Goal: Information Seeking & Learning: Learn about a topic

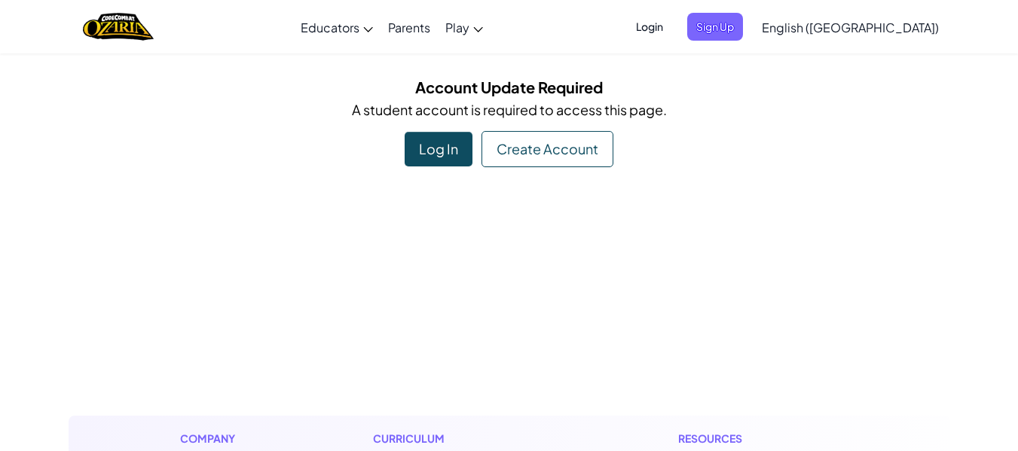
click at [542, 151] on div "Create Account" at bounding box center [548, 149] width 132 height 36
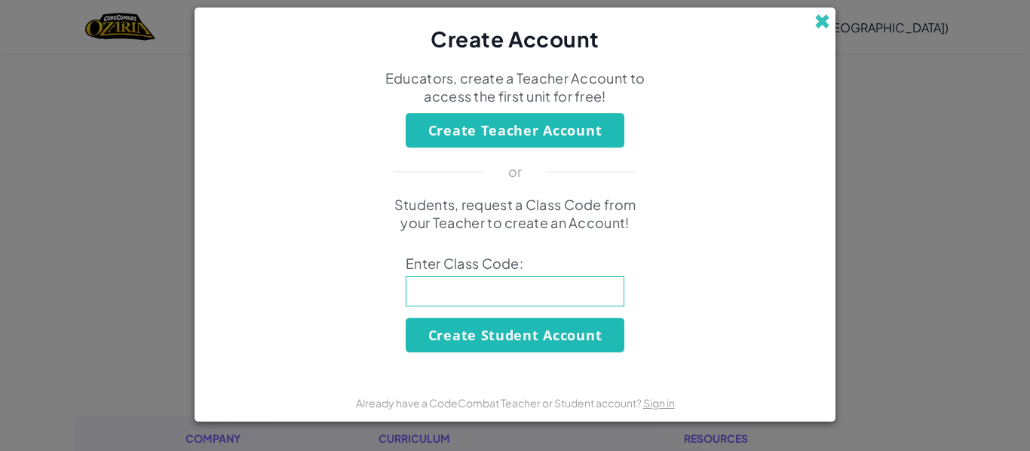
click at [820, 27] on span at bounding box center [822, 22] width 16 height 16
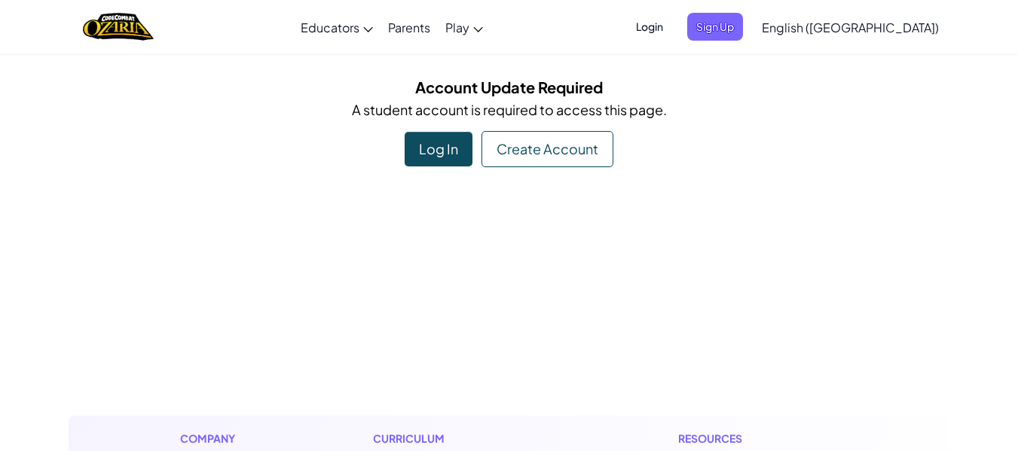
click at [453, 137] on div "Log In" at bounding box center [439, 149] width 68 height 35
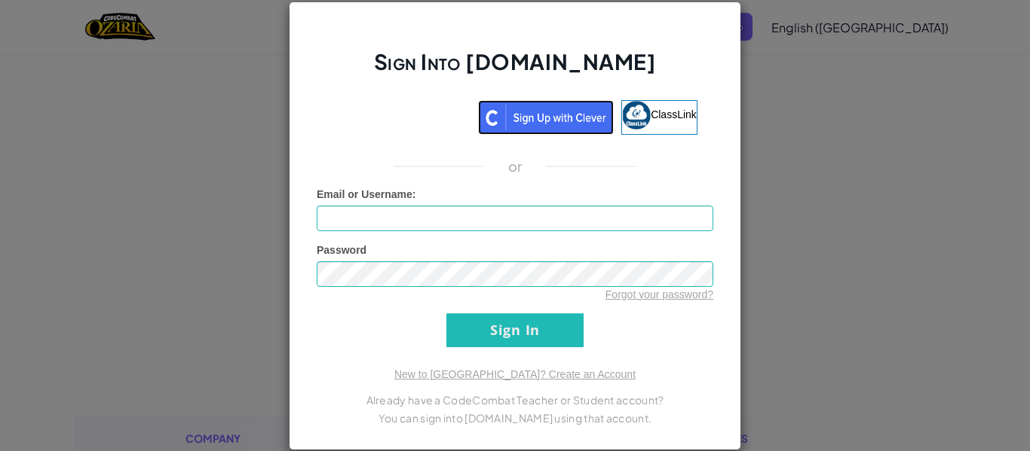
click at [539, 111] on img at bounding box center [546, 117] width 136 height 35
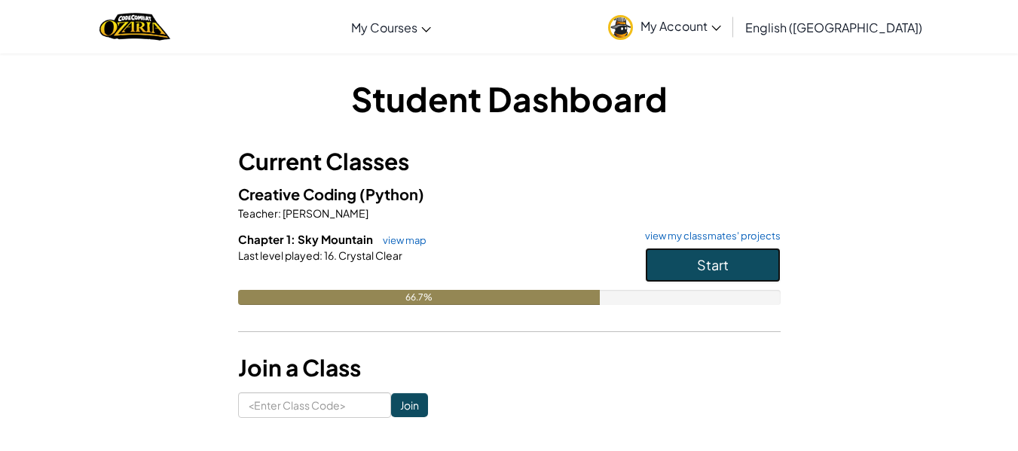
click at [724, 268] on span "Start" at bounding box center [713, 264] width 32 height 17
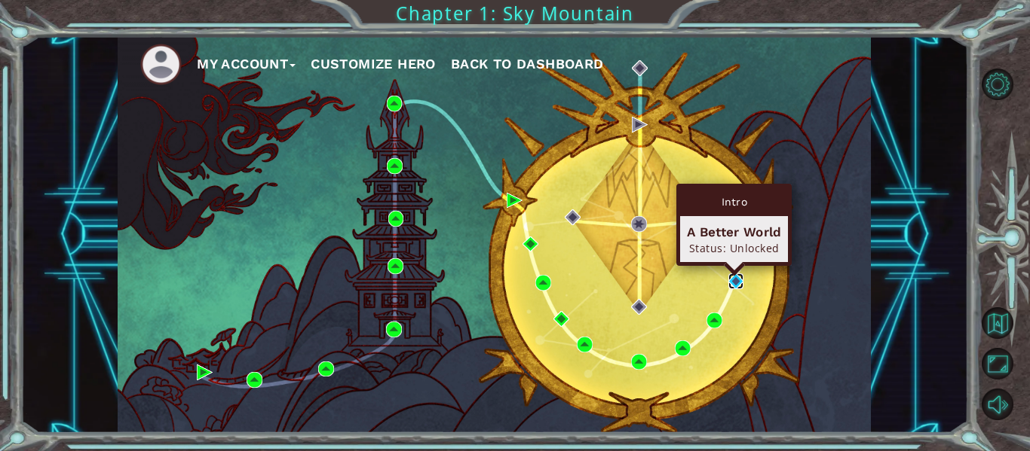
click at [737, 280] on img at bounding box center [736, 282] width 16 height 16
